Goal: Find contact information: Find contact information

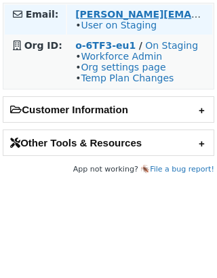
click at [122, 10] on strong "[PERSON_NAME][EMAIL_ADDRESS][DOMAIN_NAME]" at bounding box center [211, 14] width 273 height 11
